Goal: Information Seeking & Learning: Learn about a topic

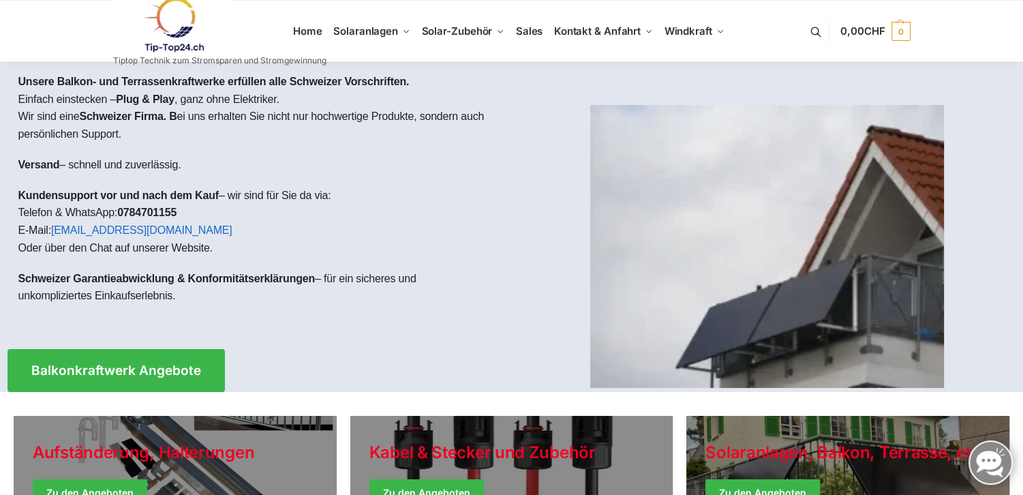
click at [824, 103] on div at bounding box center [768, 236] width 498 height 297
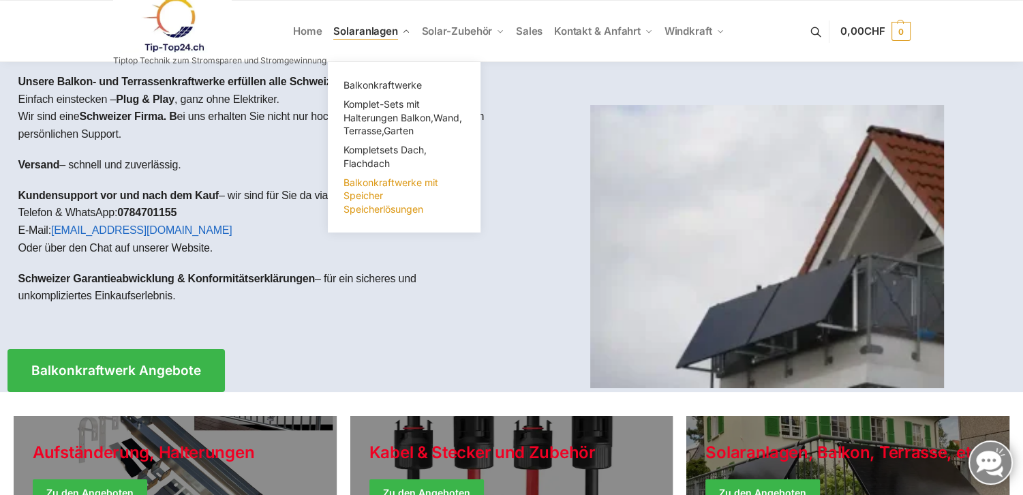
click at [379, 190] on span "Balkonkraftwerke mit Speicher Speicherlösungen" at bounding box center [391, 196] width 95 height 38
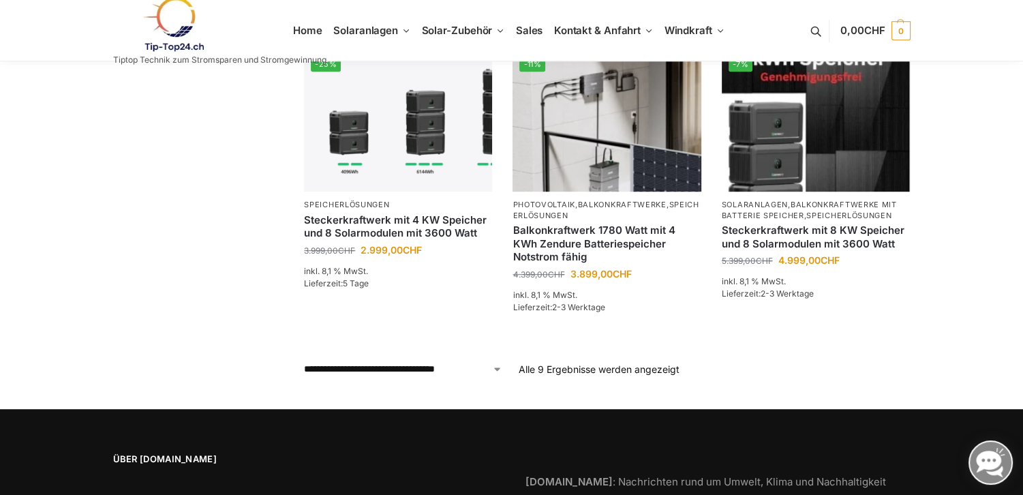
scroll to position [862, 0]
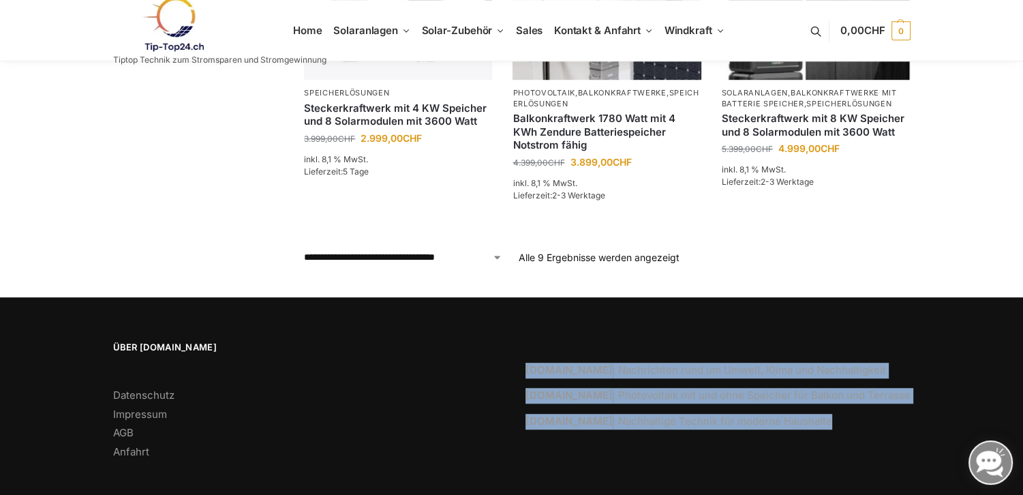
drag, startPoint x: 521, startPoint y: 357, endPoint x: 843, endPoint y: 419, distance: 327.8
click at [843, 419] on div "Nachhaltiger24.ch : Nachrichten rund um Umwelt, Klima und Nachhaltigkeit Tip-To…" at bounding box center [718, 402] width 413 height 123
copy div "Nachhaltiger24.ch : Nachrichten rund um Umwelt, Klima und Nachhaltigkeit Tip-To…"
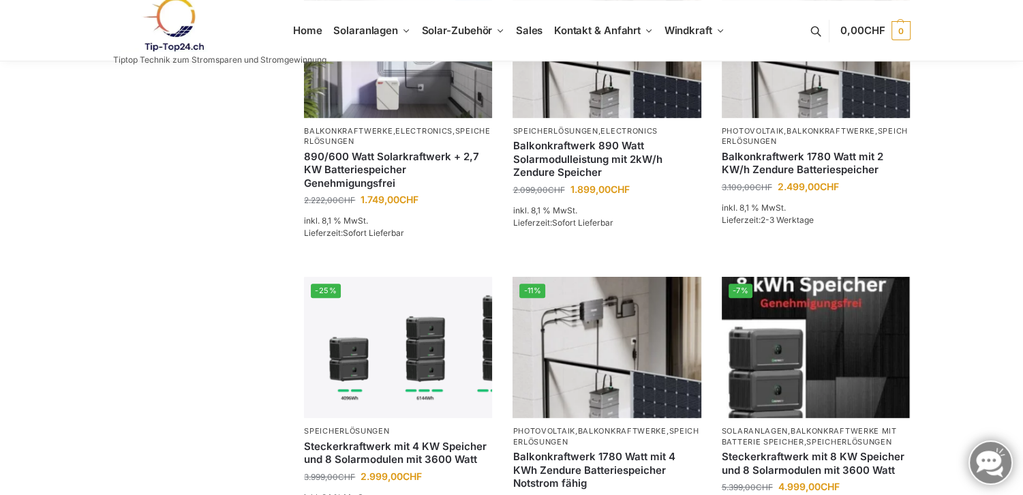
scroll to position [521, 0]
